Goal: Information Seeking & Learning: Learn about a topic

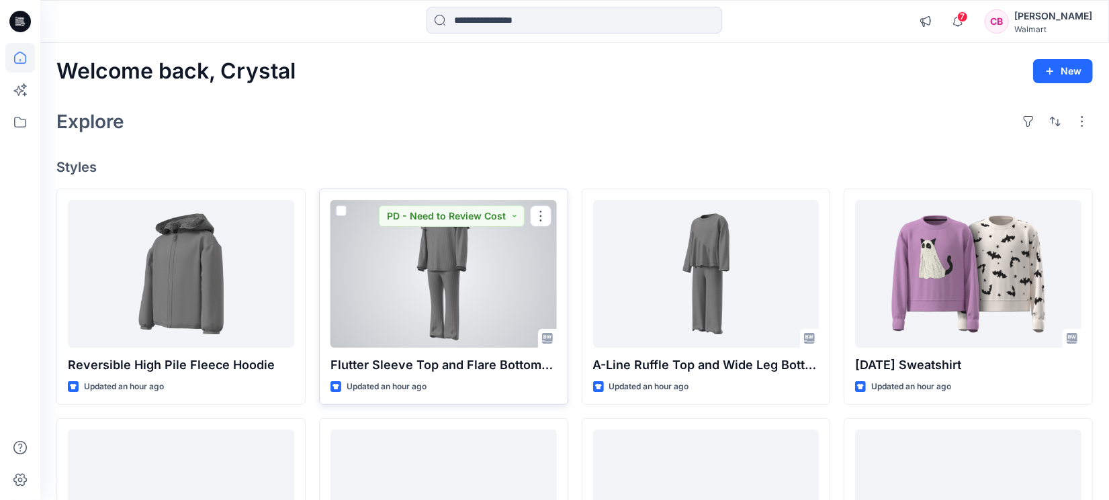
click at [483, 302] on div at bounding box center [443, 274] width 226 height 148
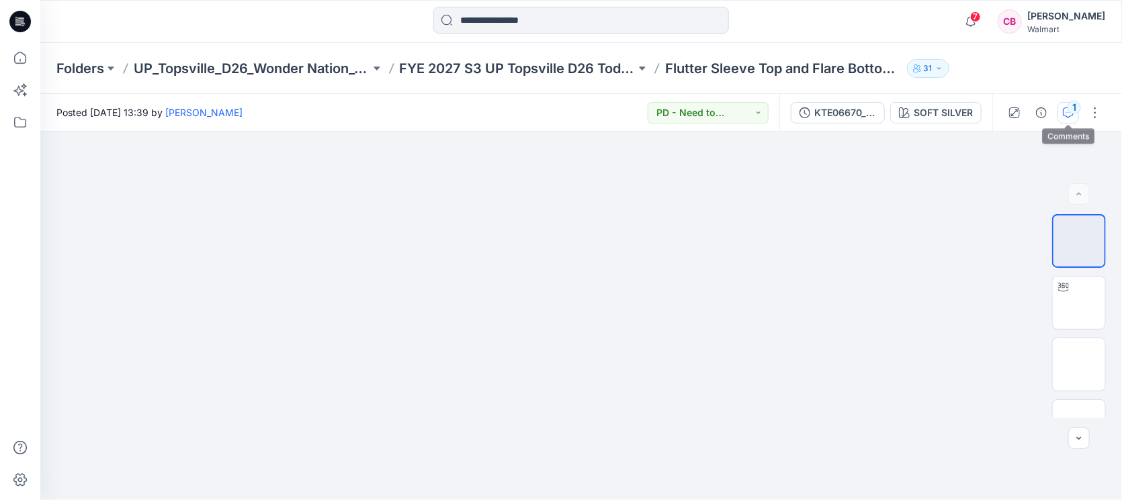
click at [1062, 107] on button "1" at bounding box center [1067, 112] width 21 height 21
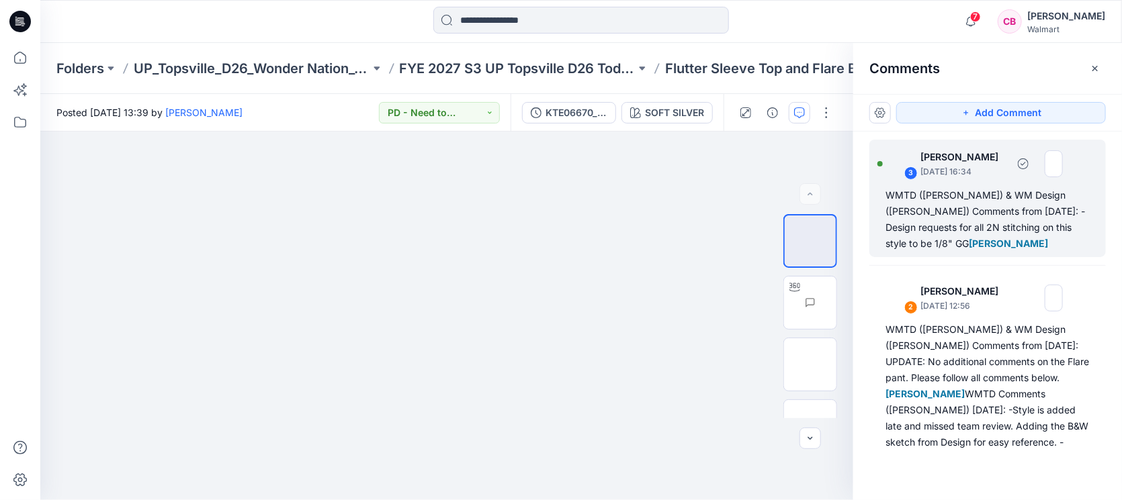
click at [960, 224] on div "WMTD ([PERSON_NAME]) & WM Design ([PERSON_NAME]) Comments from [DATE]: -Design …" at bounding box center [987, 219] width 204 height 64
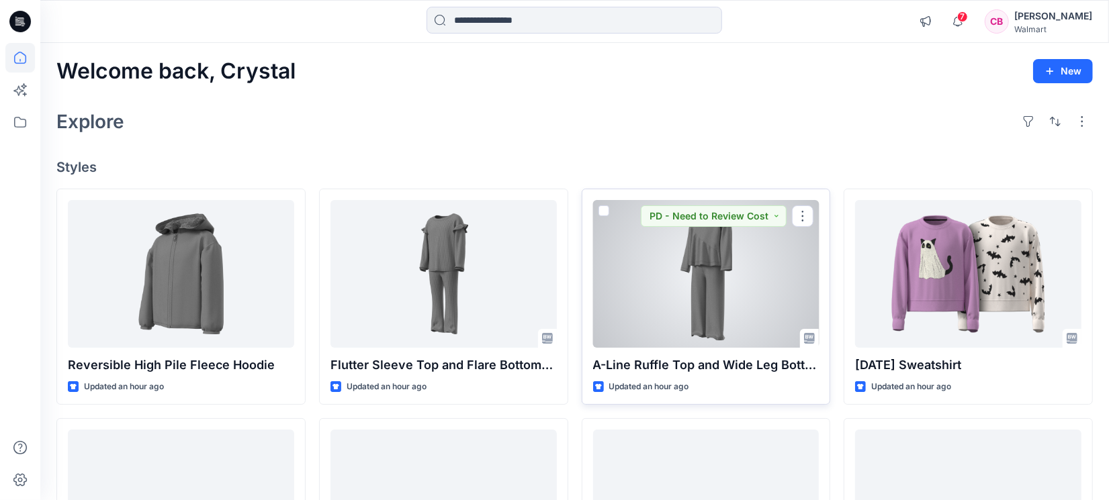
click at [734, 277] on div at bounding box center [706, 274] width 226 height 148
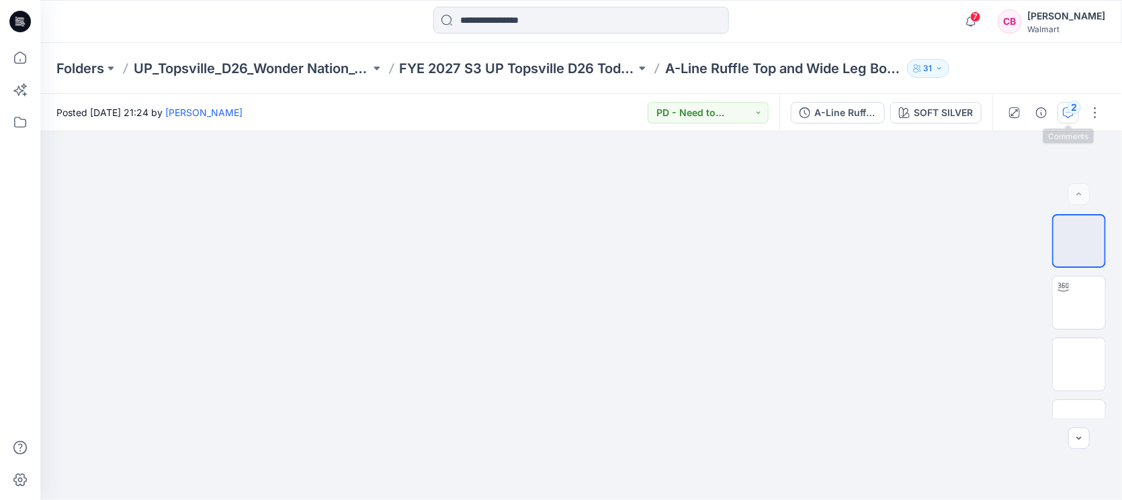
click at [1070, 107] on div "2" at bounding box center [1073, 107] width 13 height 13
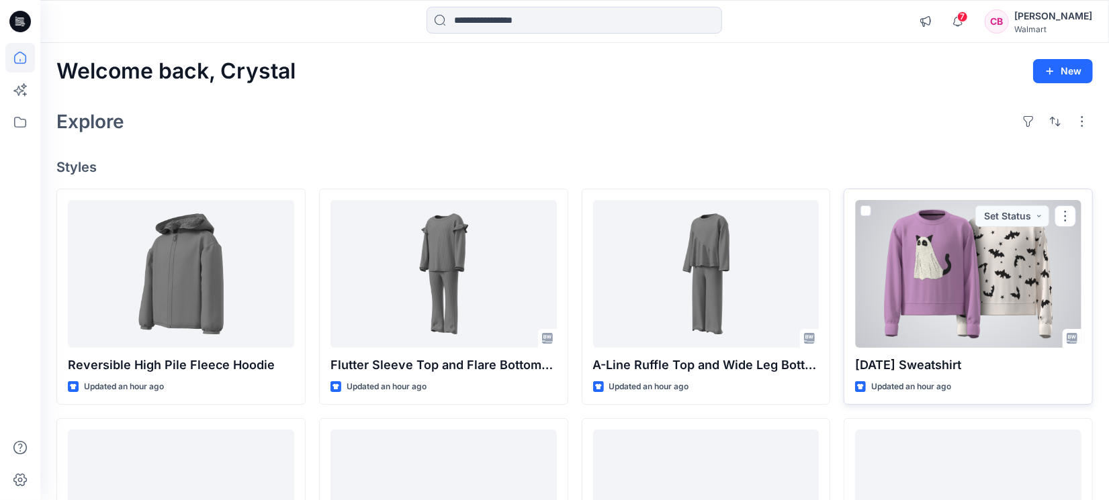
click at [991, 275] on div at bounding box center [968, 274] width 226 height 148
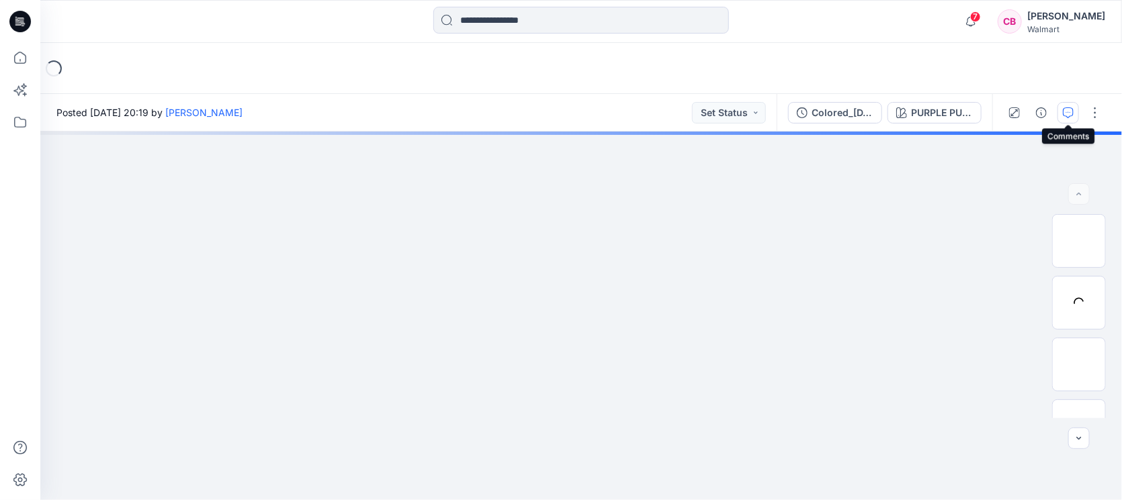
click at [1065, 116] on icon "button" at bounding box center [1068, 112] width 11 height 11
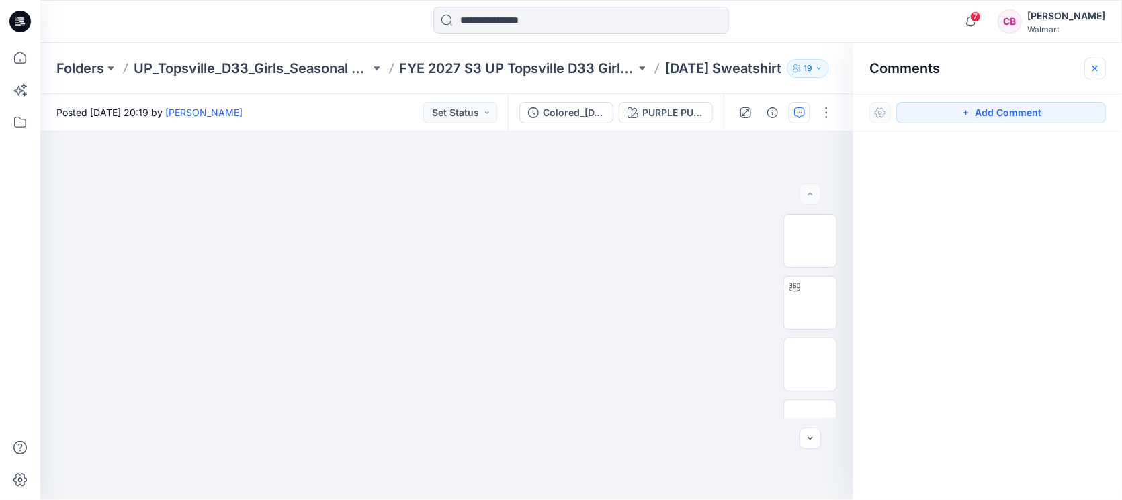
click at [1098, 69] on icon "button" at bounding box center [1095, 68] width 11 height 11
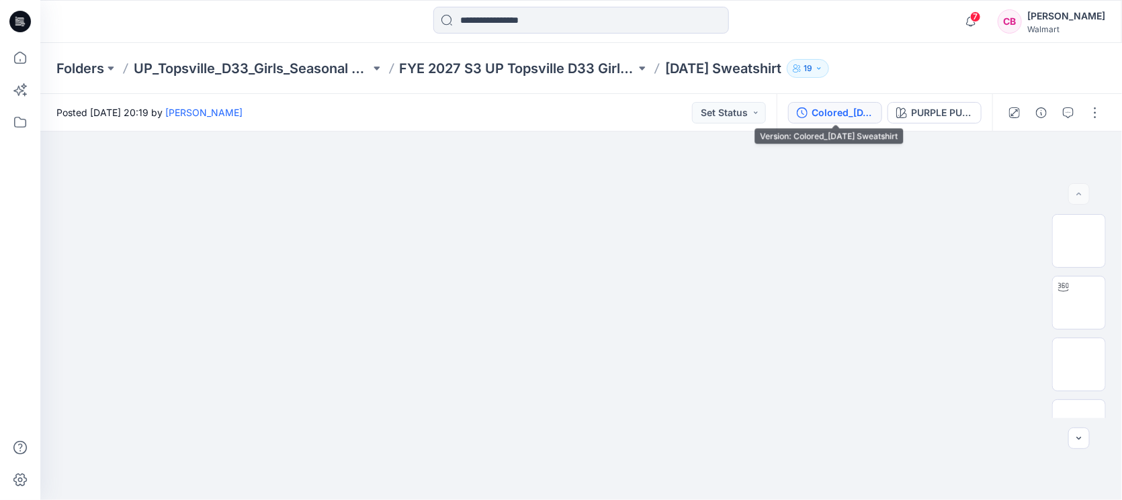
click at [824, 113] on div "Colored_[DATE] Sweatshirt" at bounding box center [842, 112] width 62 height 15
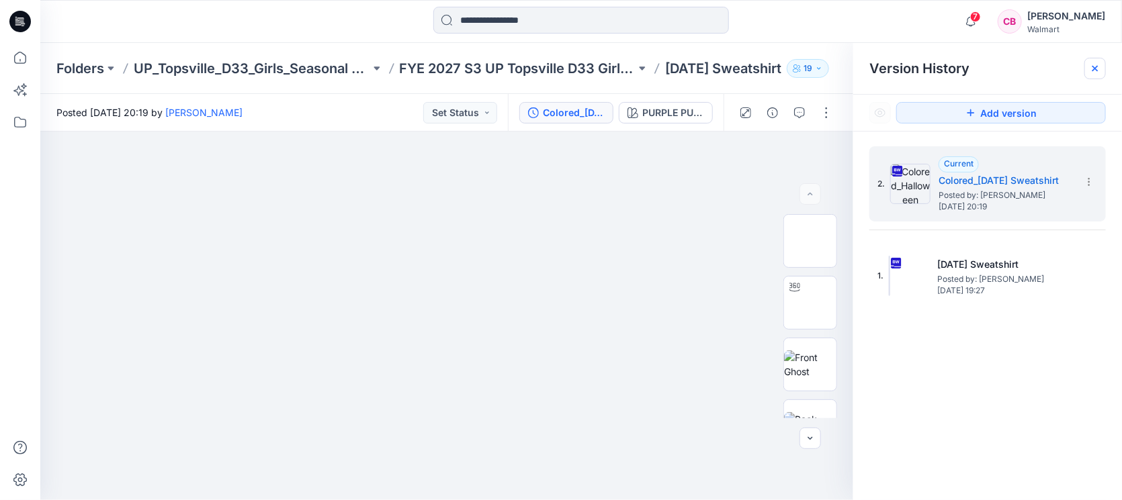
click at [1092, 60] on div at bounding box center [1094, 68] width 21 height 21
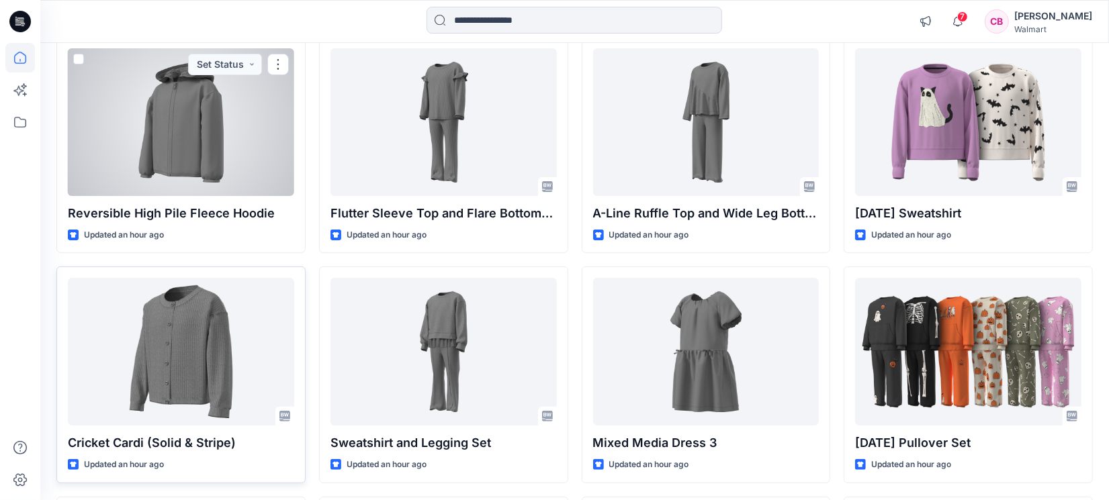
scroll to position [168, 0]
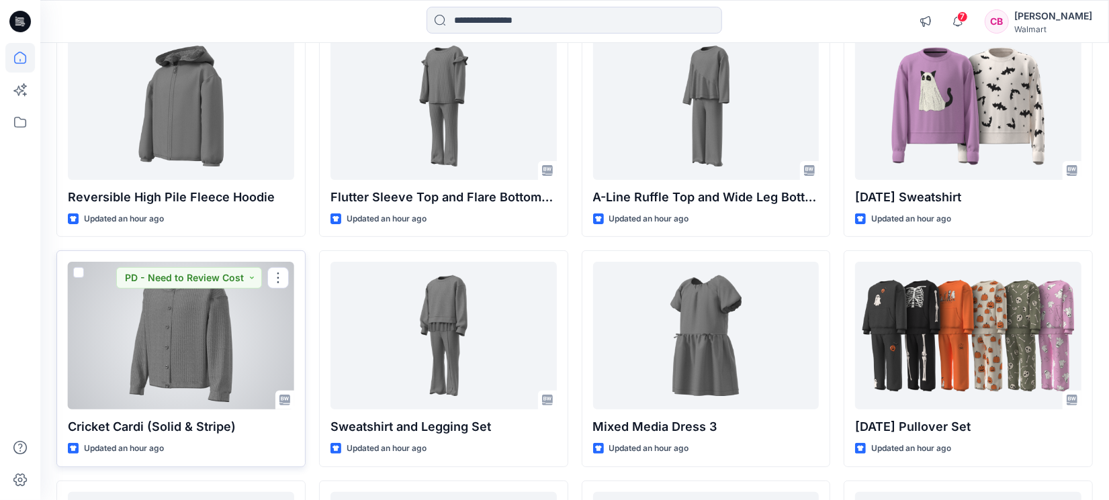
click at [193, 360] on div at bounding box center [181, 336] width 226 height 148
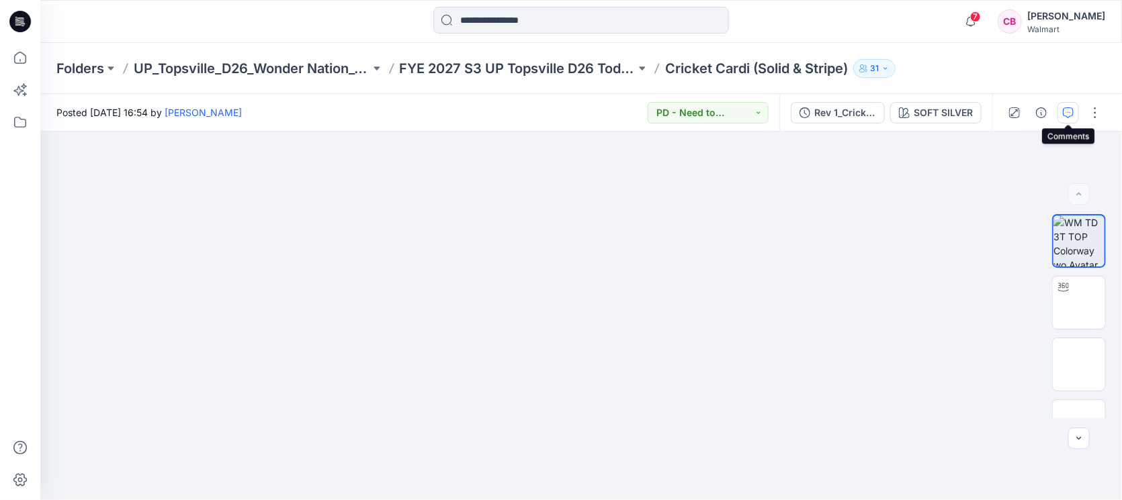
click at [1075, 112] on button "button" at bounding box center [1067, 112] width 21 height 21
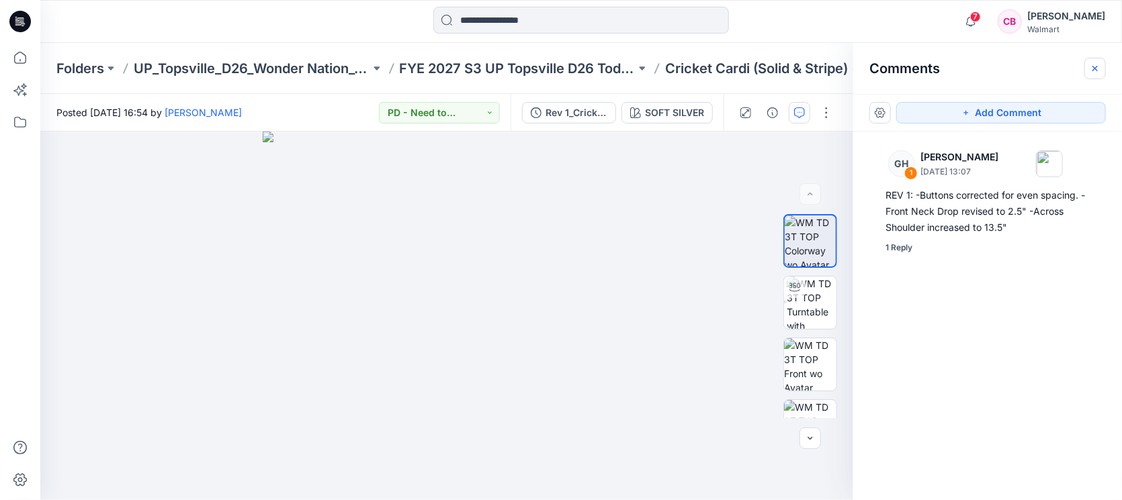
click at [1104, 69] on button "button" at bounding box center [1094, 68] width 21 height 21
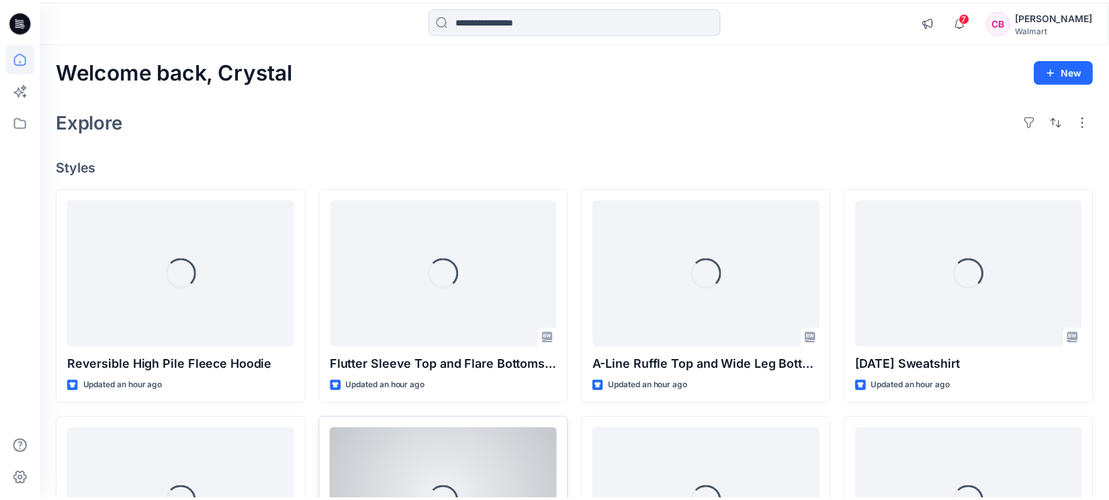
scroll to position [168, 0]
